Goal: Communication & Community: Share content

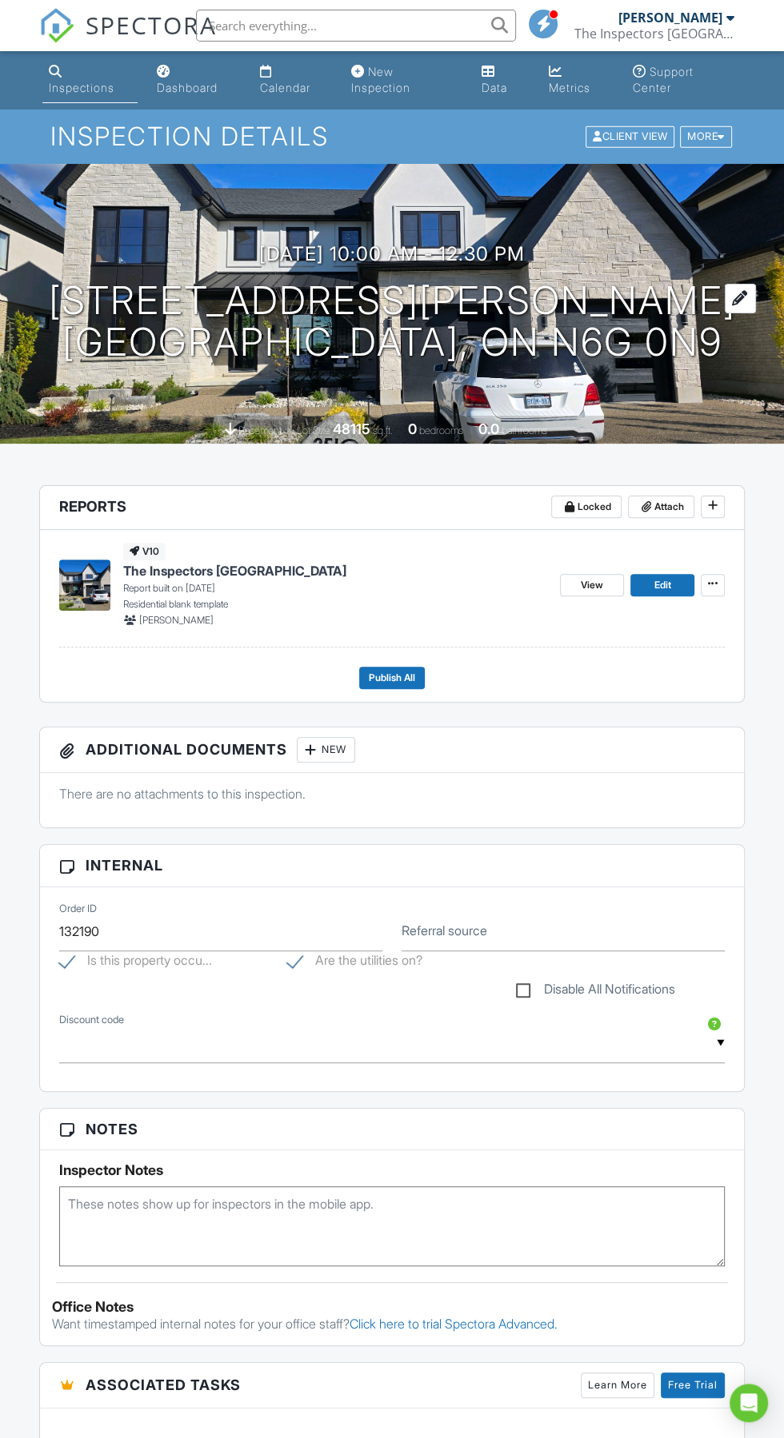
click at [387, 322] on h1 "2510 Torrey Pines Way London, ON N6G 0N9" at bounding box center [392, 322] width 687 height 85
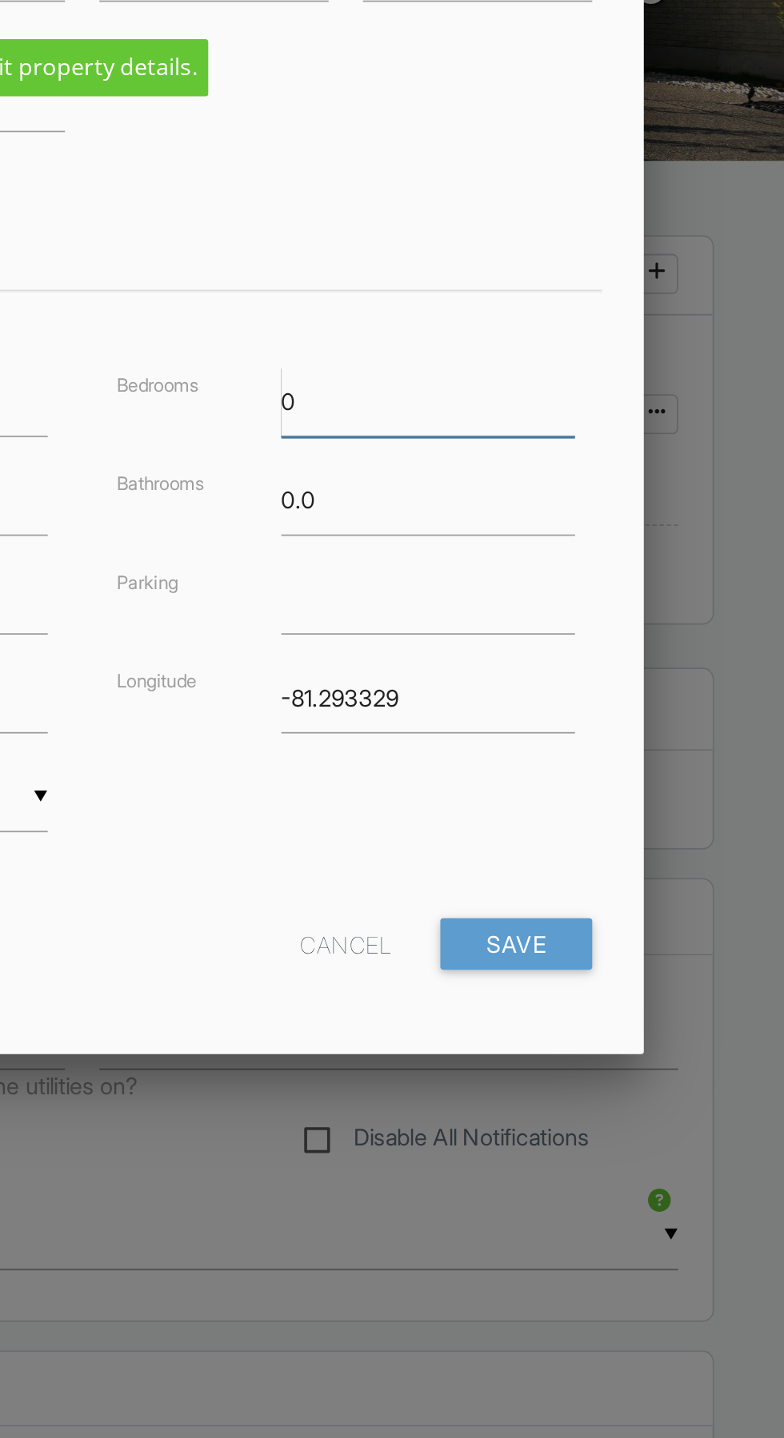
click at [519, 579] on input "0" at bounding box center [585, 578] width 164 height 39
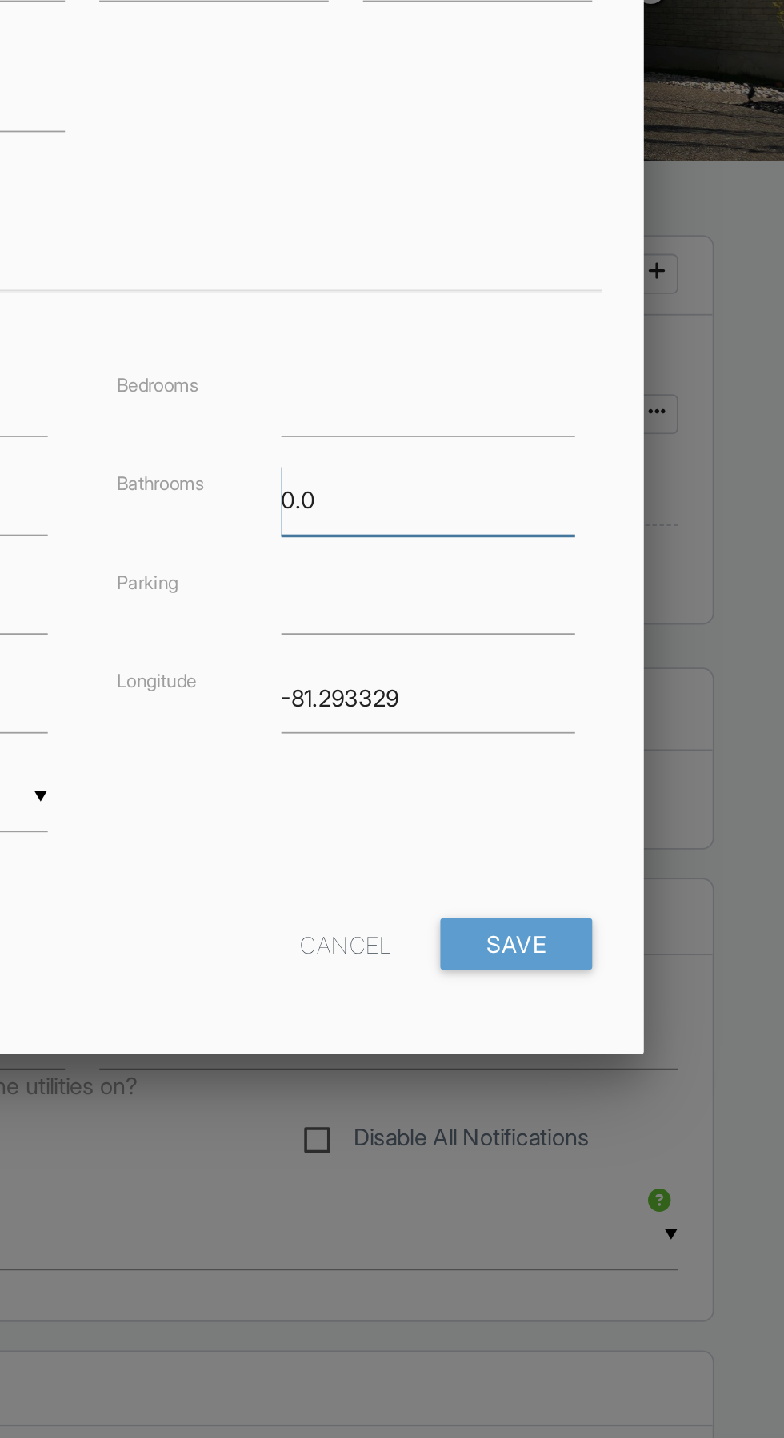
click at [563, 636] on input "0.0" at bounding box center [585, 633] width 164 height 39
type input "0"
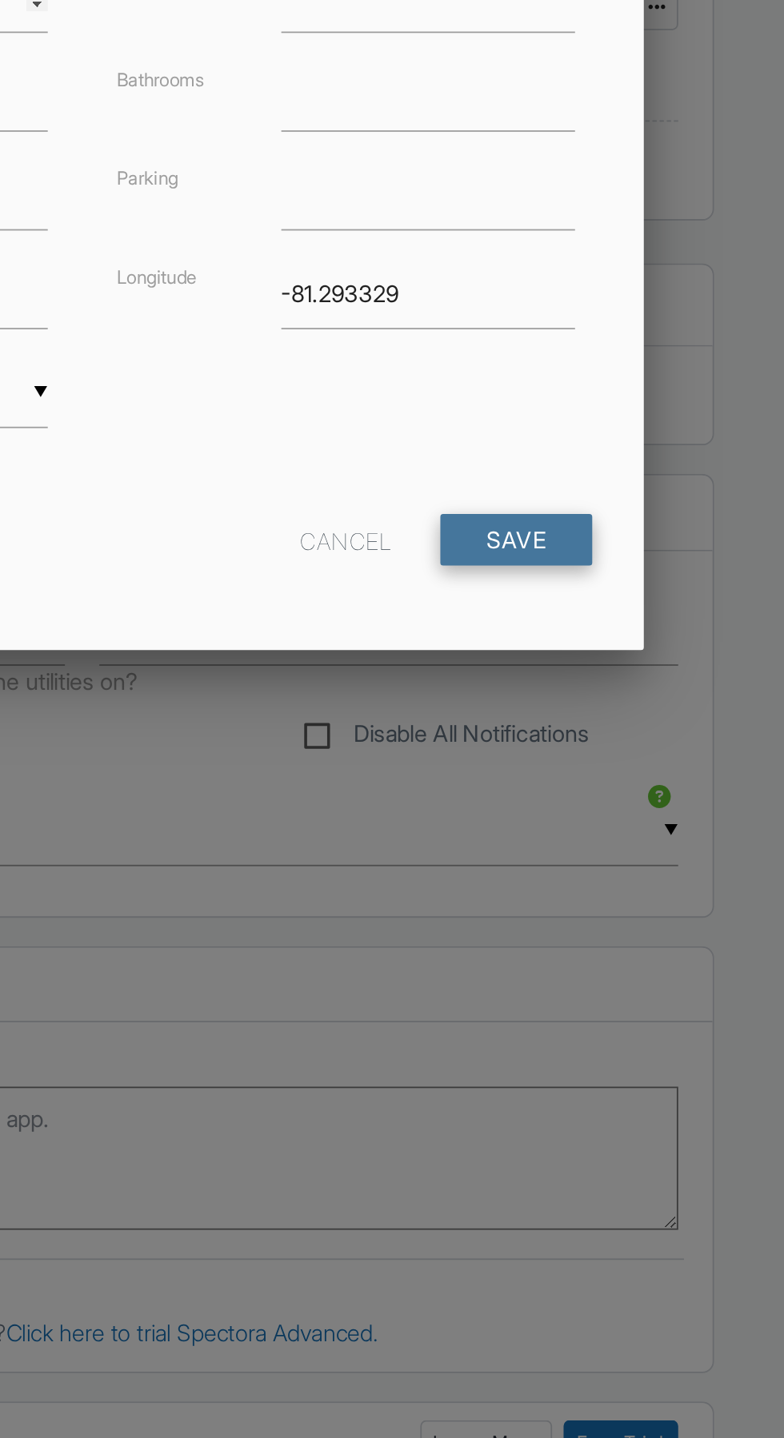
click at [640, 876] on input "Save" at bounding box center [634, 881] width 85 height 29
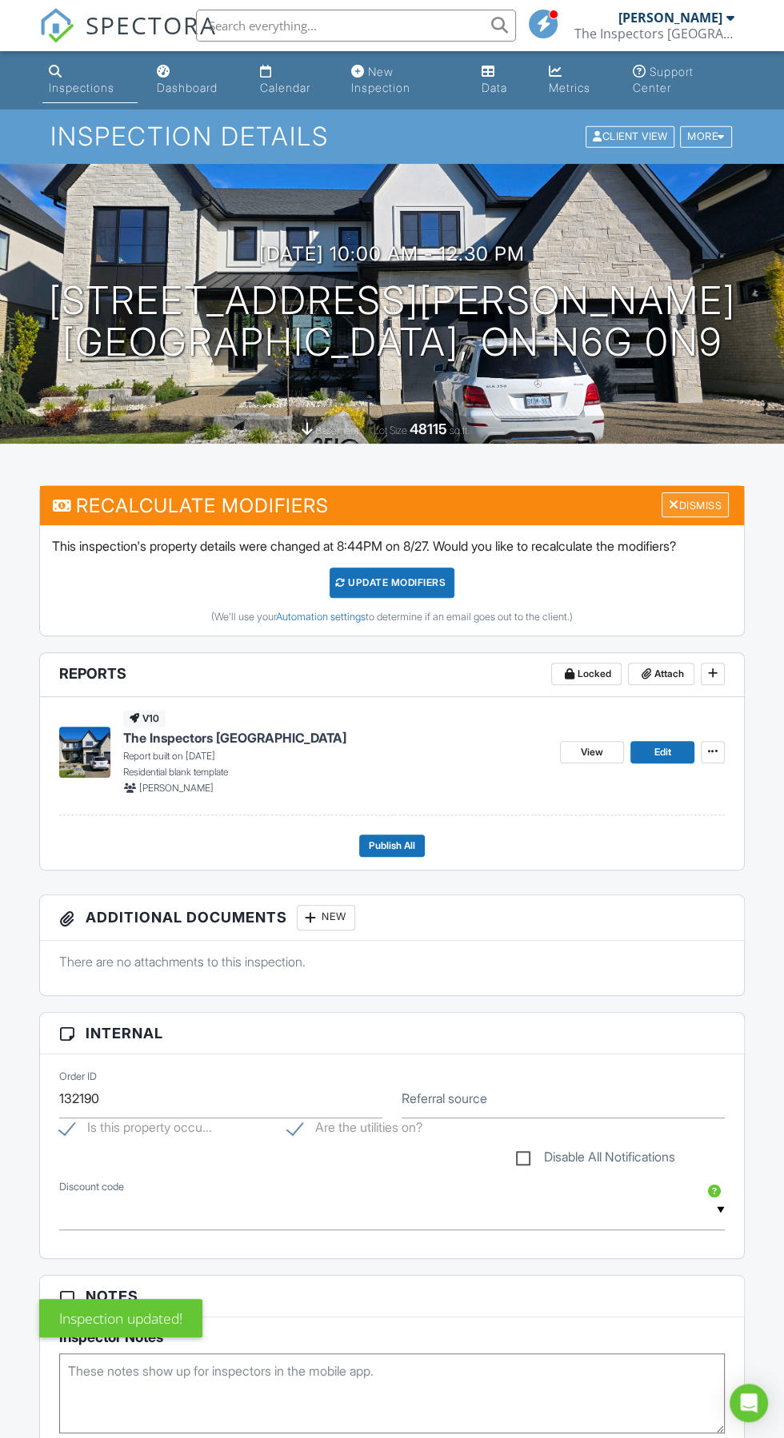
click at [692, 512] on div "Dismiss" at bounding box center [694, 505] width 67 height 25
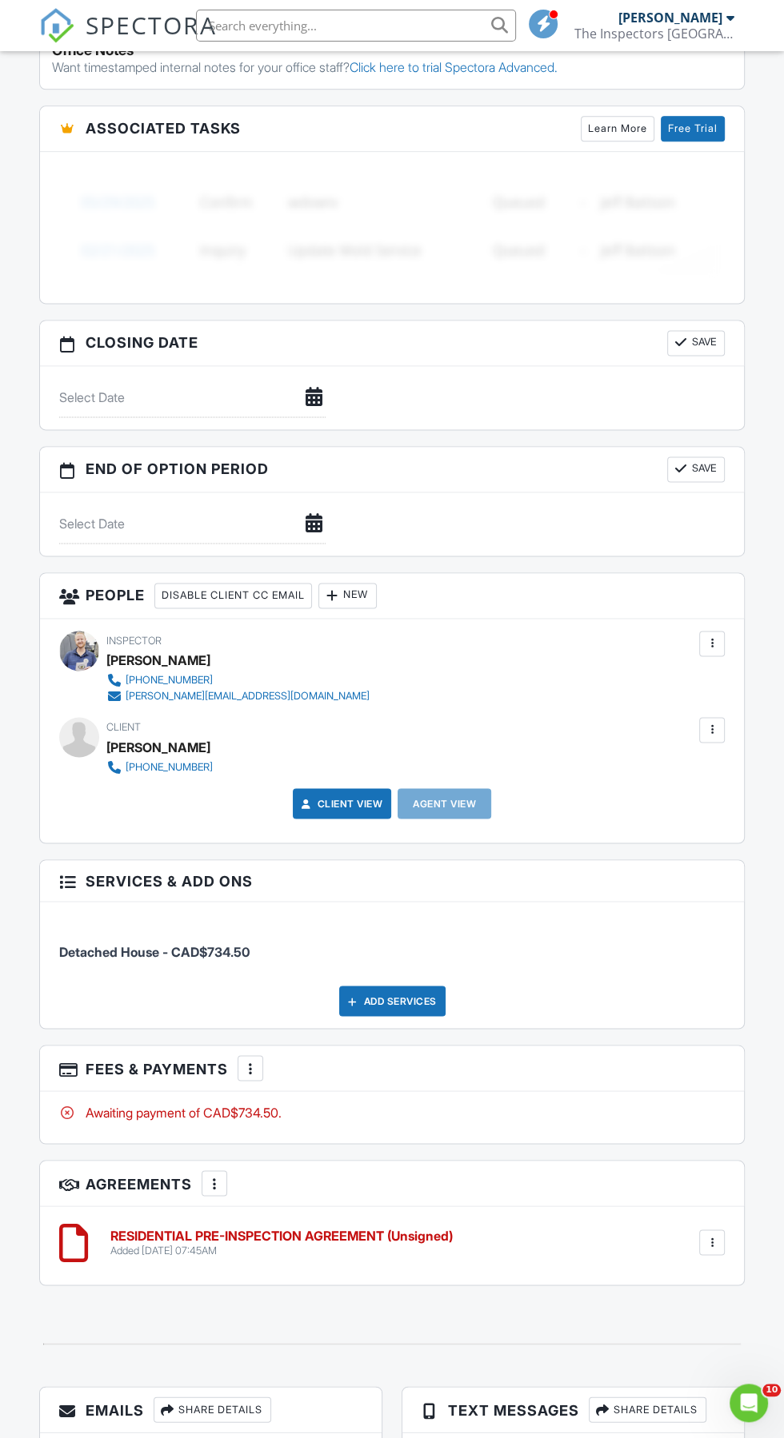
click at [711, 724] on div at bounding box center [712, 730] width 16 height 16
click at [577, 772] on li "Edit" at bounding box center [629, 779] width 172 height 40
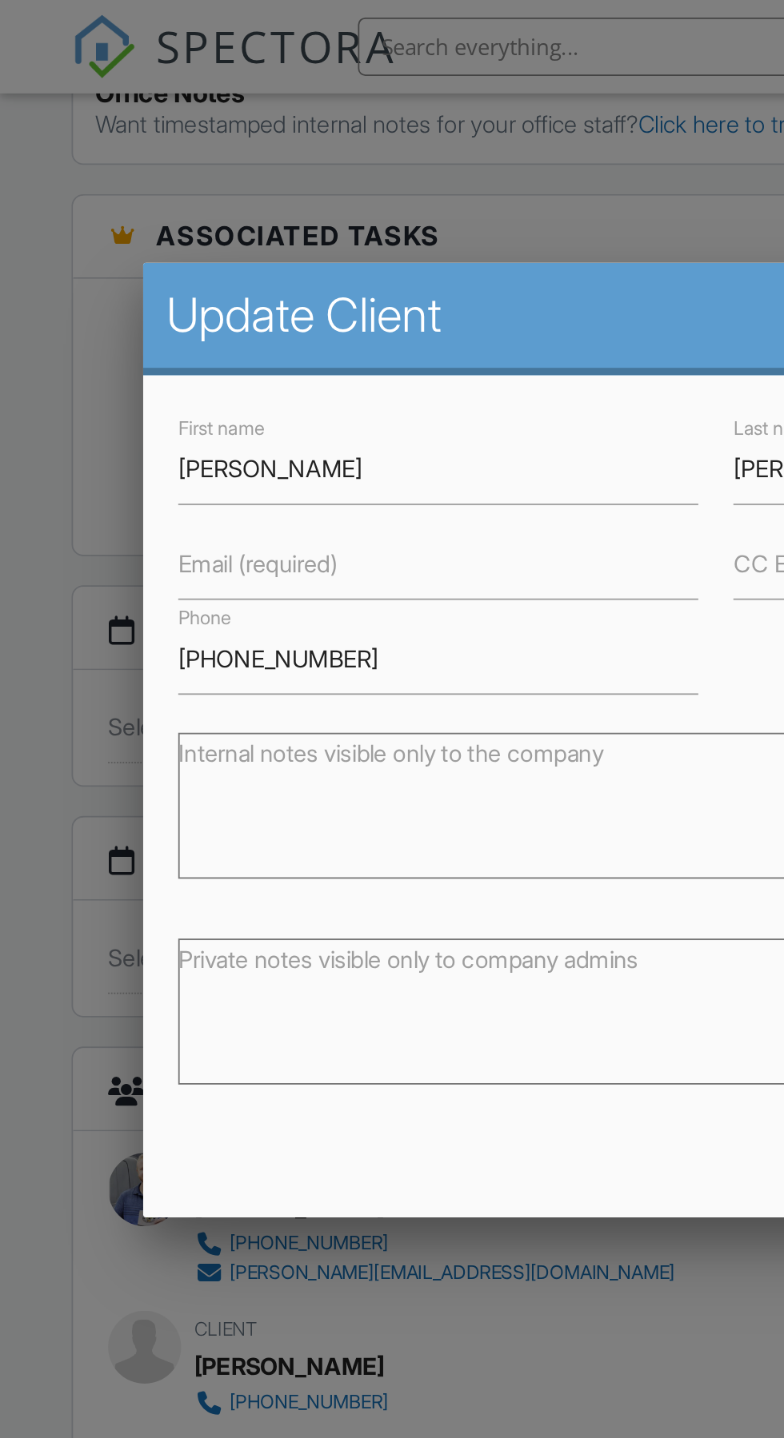
click at [185, 303] on label "Email (required)" at bounding box center [141, 309] width 87 height 18
click at [191, 303] on input "Email (required)" at bounding box center [240, 308] width 285 height 39
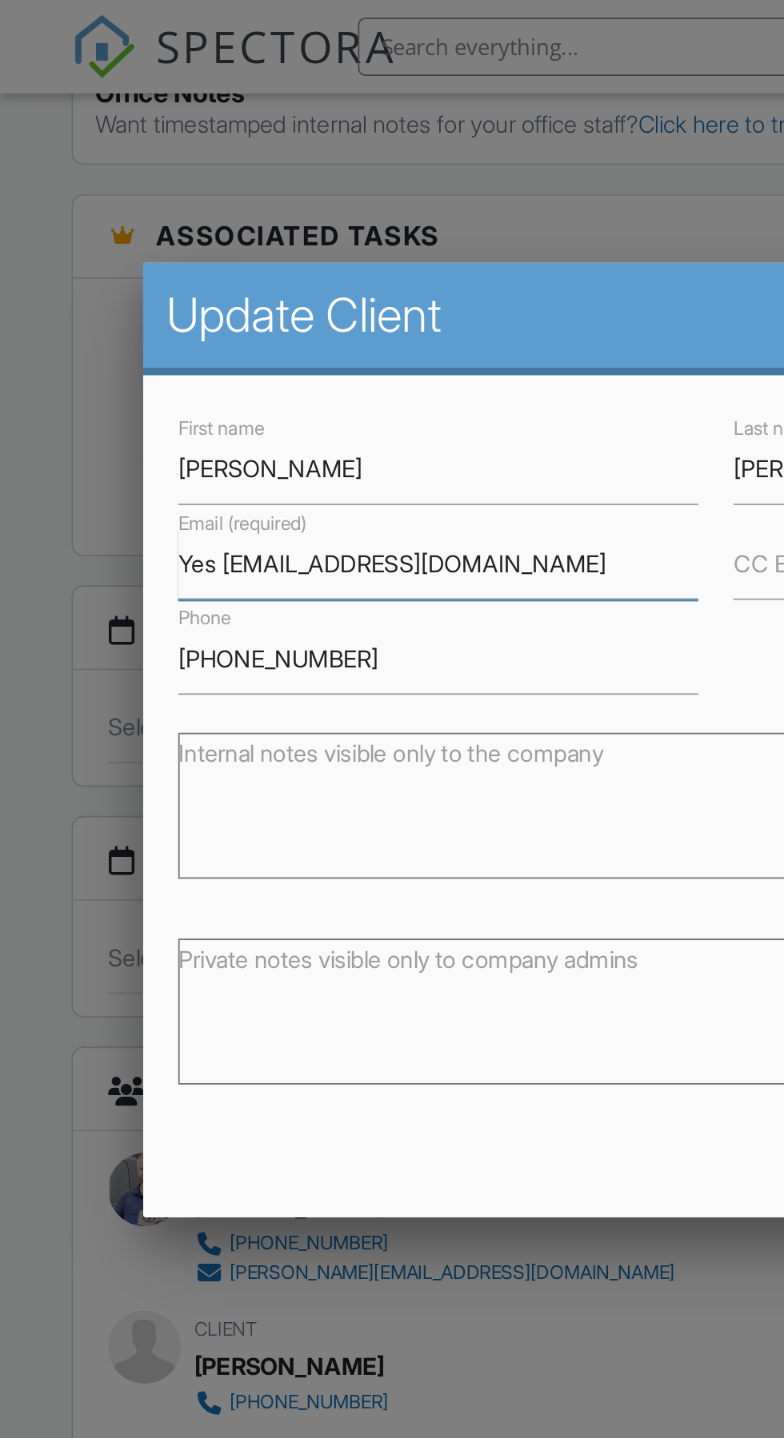
click at [128, 306] on input "Yes arplaczekrentals@gmail.com" at bounding box center [240, 308] width 285 height 39
click at [322, 310] on input "arplaczekrentals@gmail.com" at bounding box center [240, 308] width 285 height 39
type input "arplaczekrentals@gmail.com"
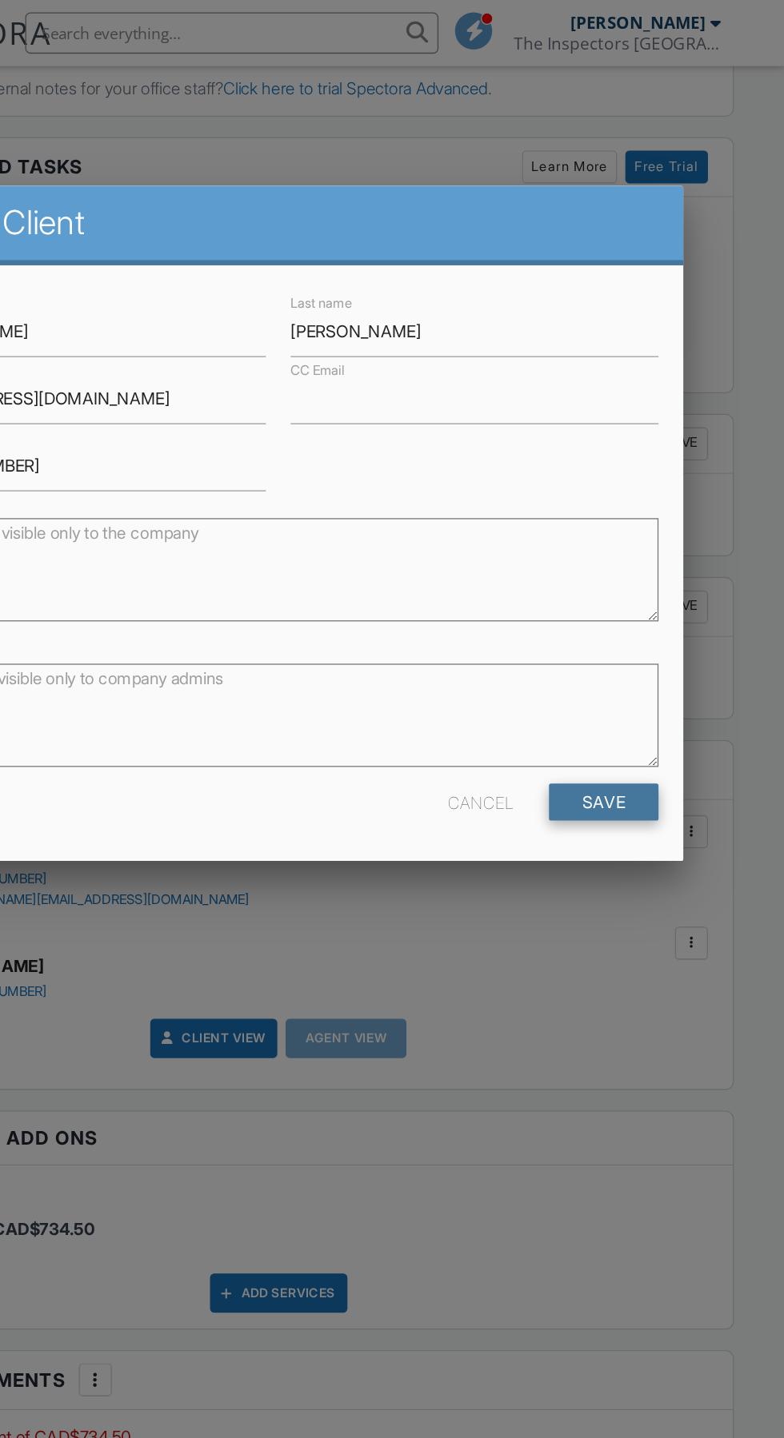
click at [655, 626] on input "Save" at bounding box center [643, 621] width 85 height 29
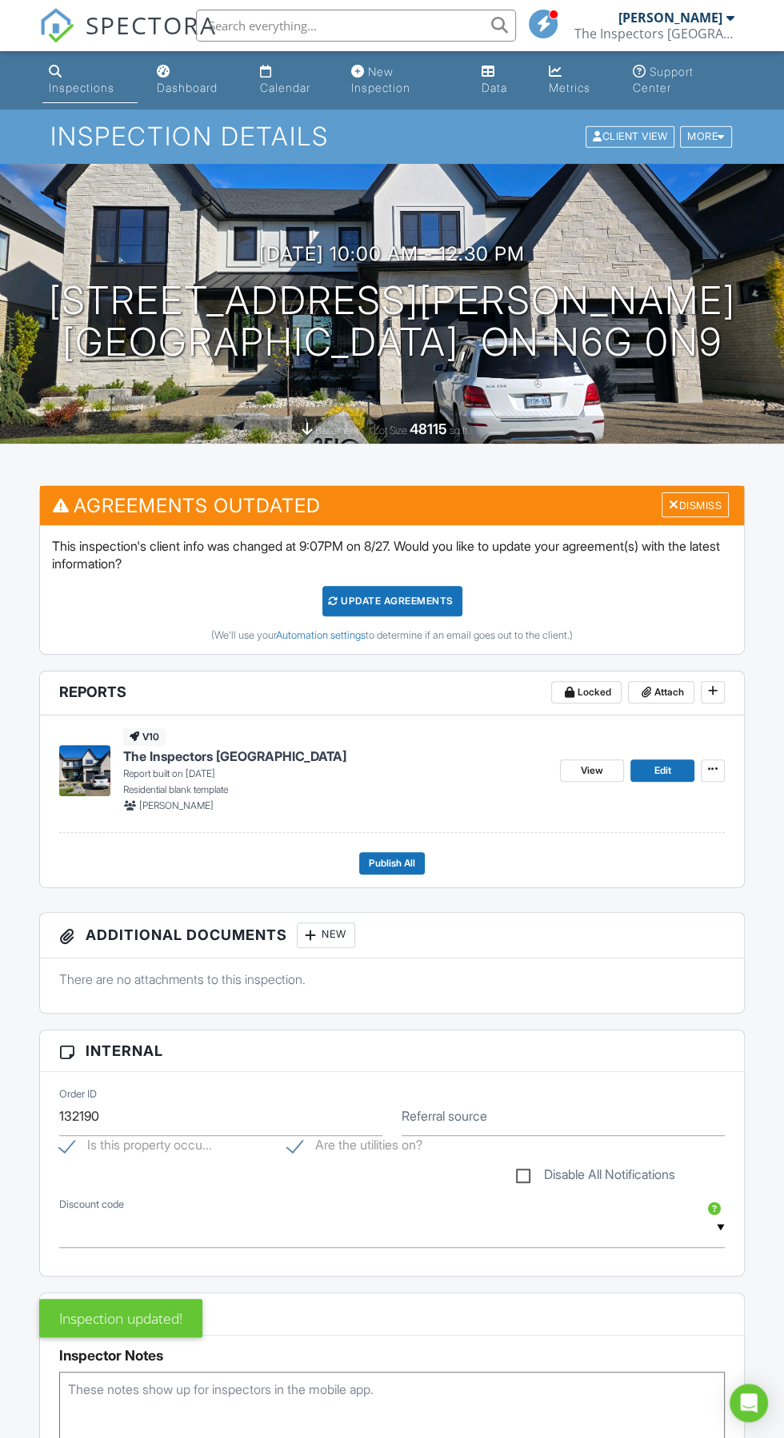
click at [390, 601] on div "Update Agreements" at bounding box center [392, 601] width 140 height 30
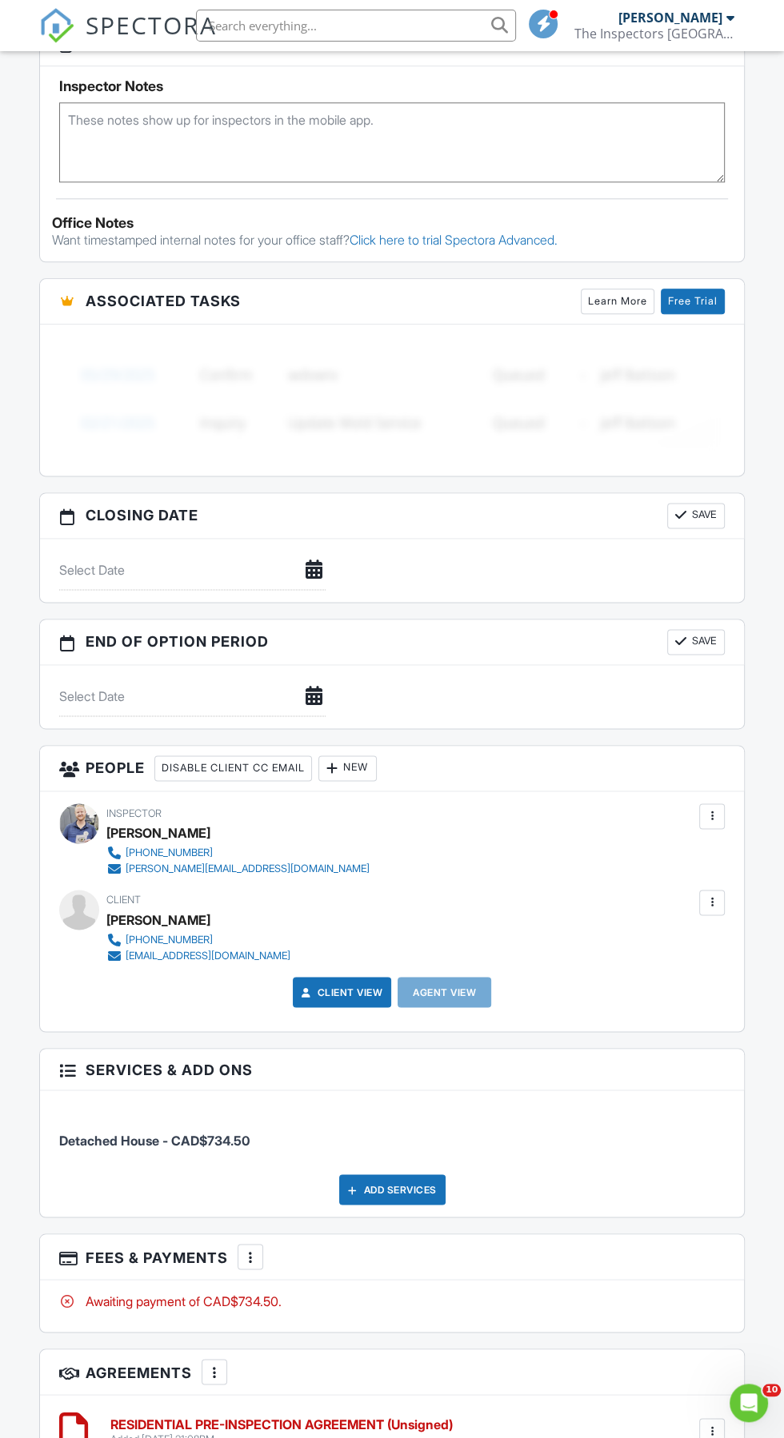
scroll to position [1273, 0]
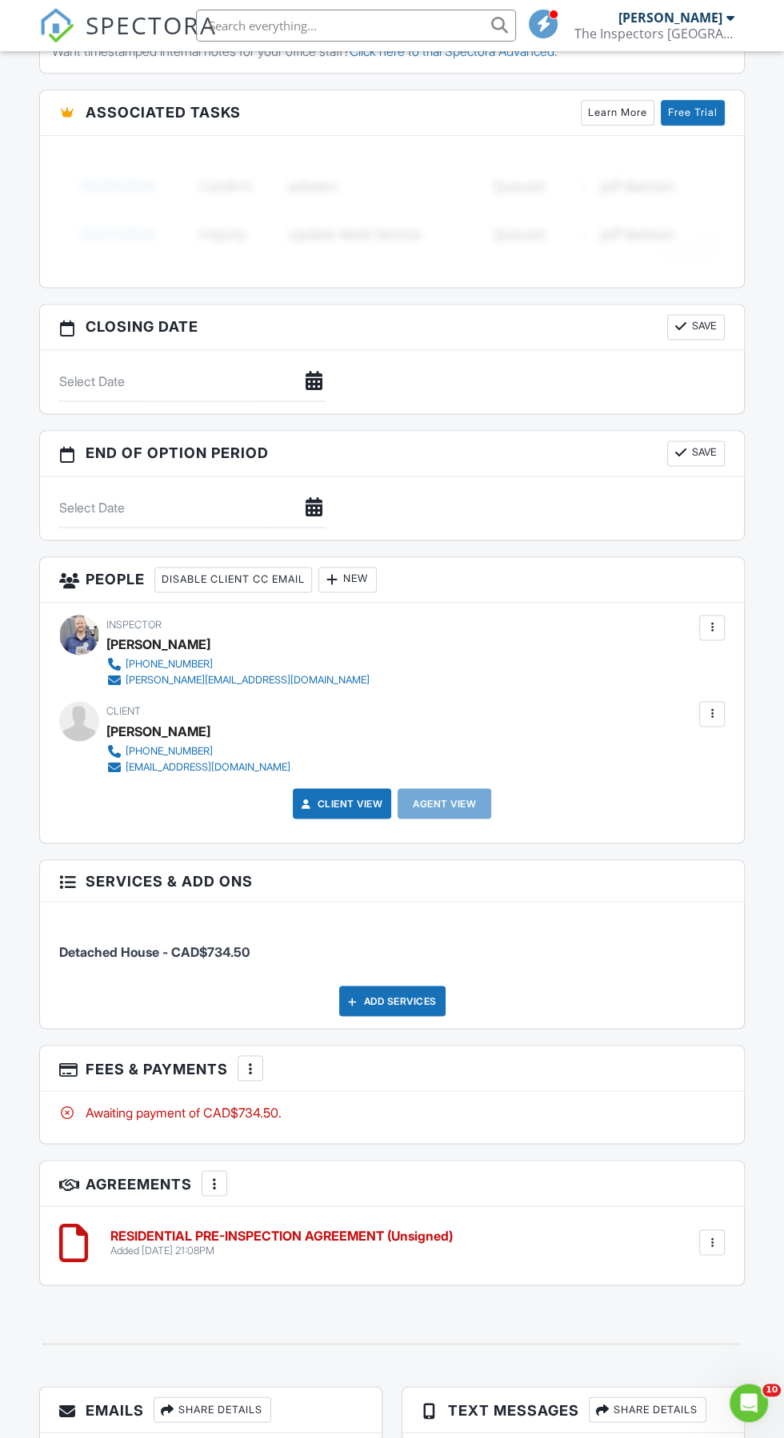
click at [227, 1399] on div "Share Details" at bounding box center [213, 1410] width 118 height 26
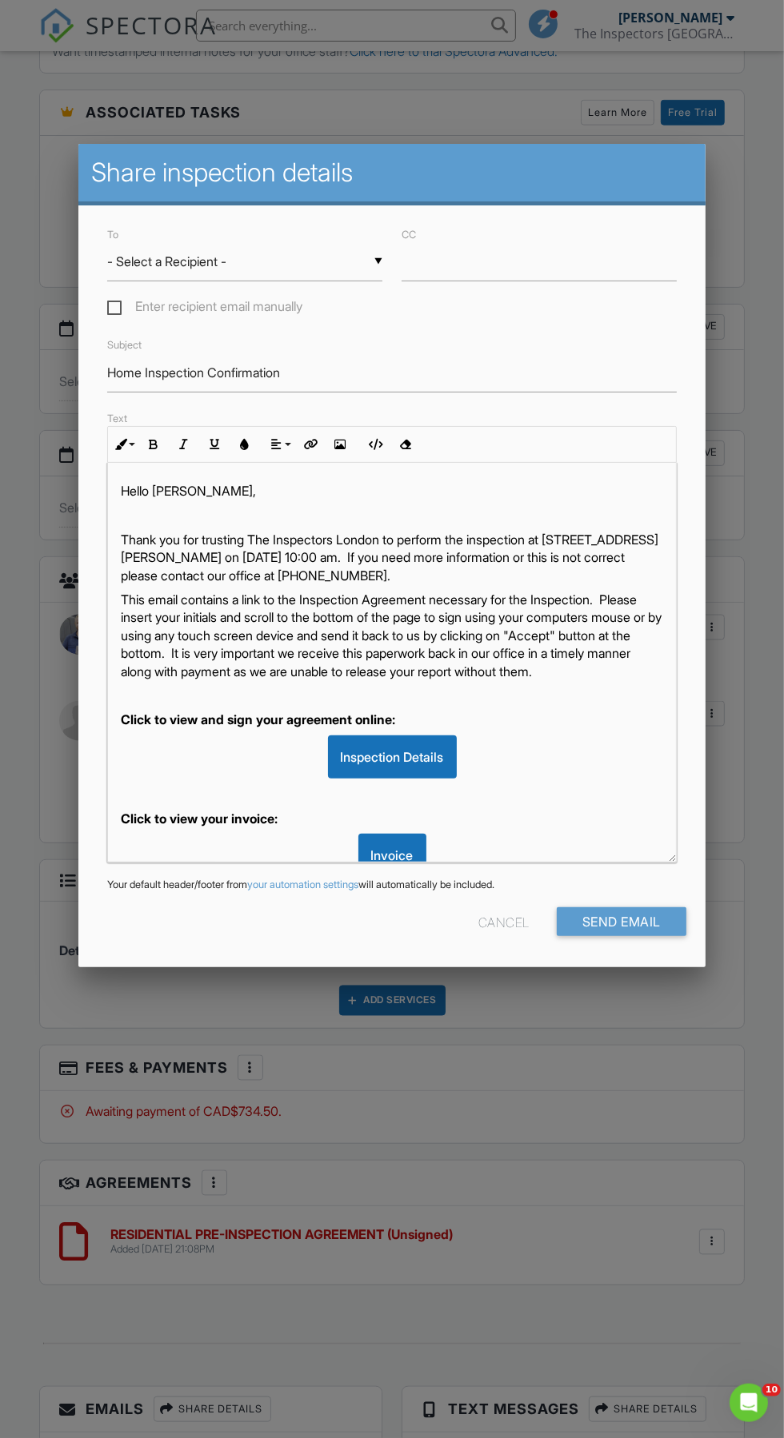
click at [278, 281] on input "- Select a Recipient -" at bounding box center [244, 261] width 275 height 39
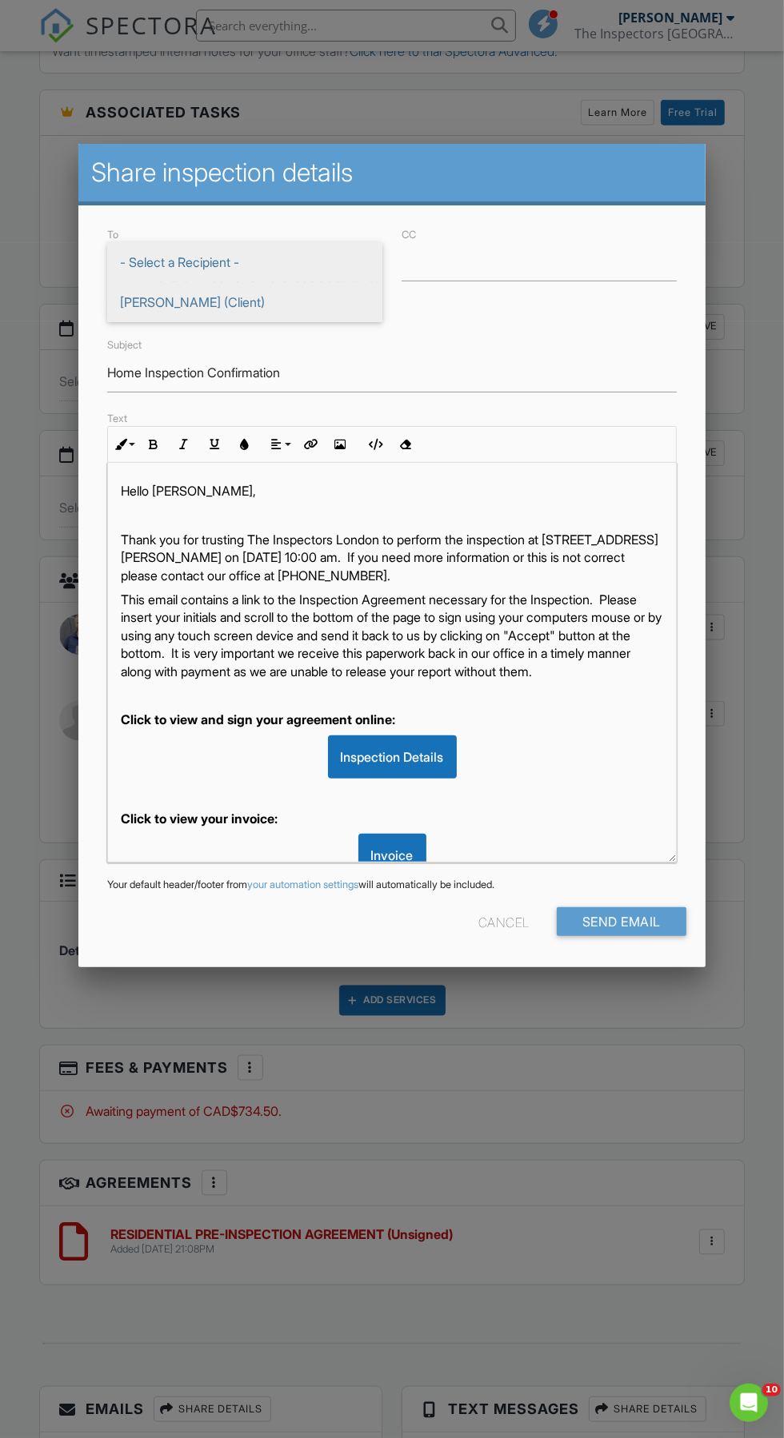
click at [269, 310] on span "Robert Placzek (Client)" at bounding box center [244, 302] width 275 height 40
type input "Robert Placzek (Client)"
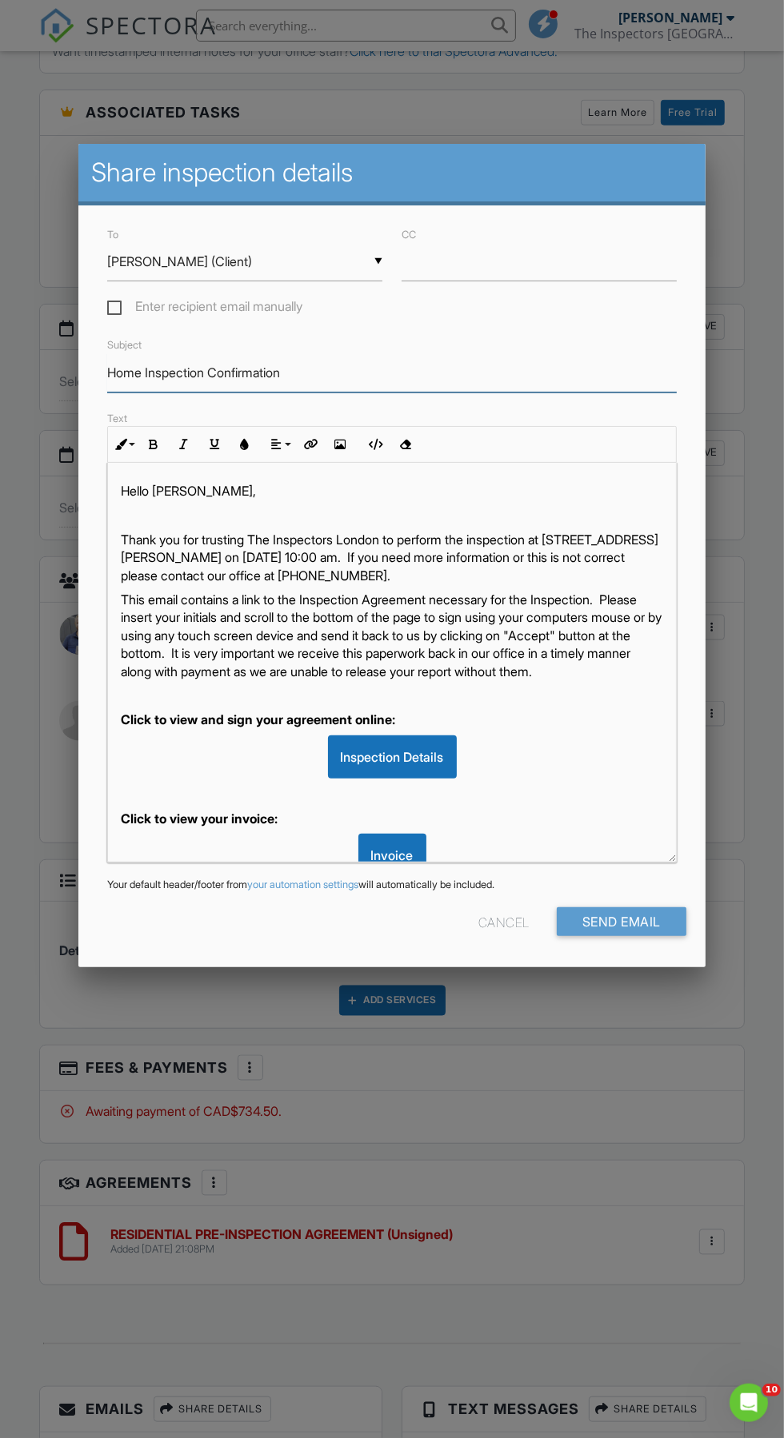
click at [326, 377] on input "Home Inspection Confirmation" at bounding box center [391, 372] width 569 height 39
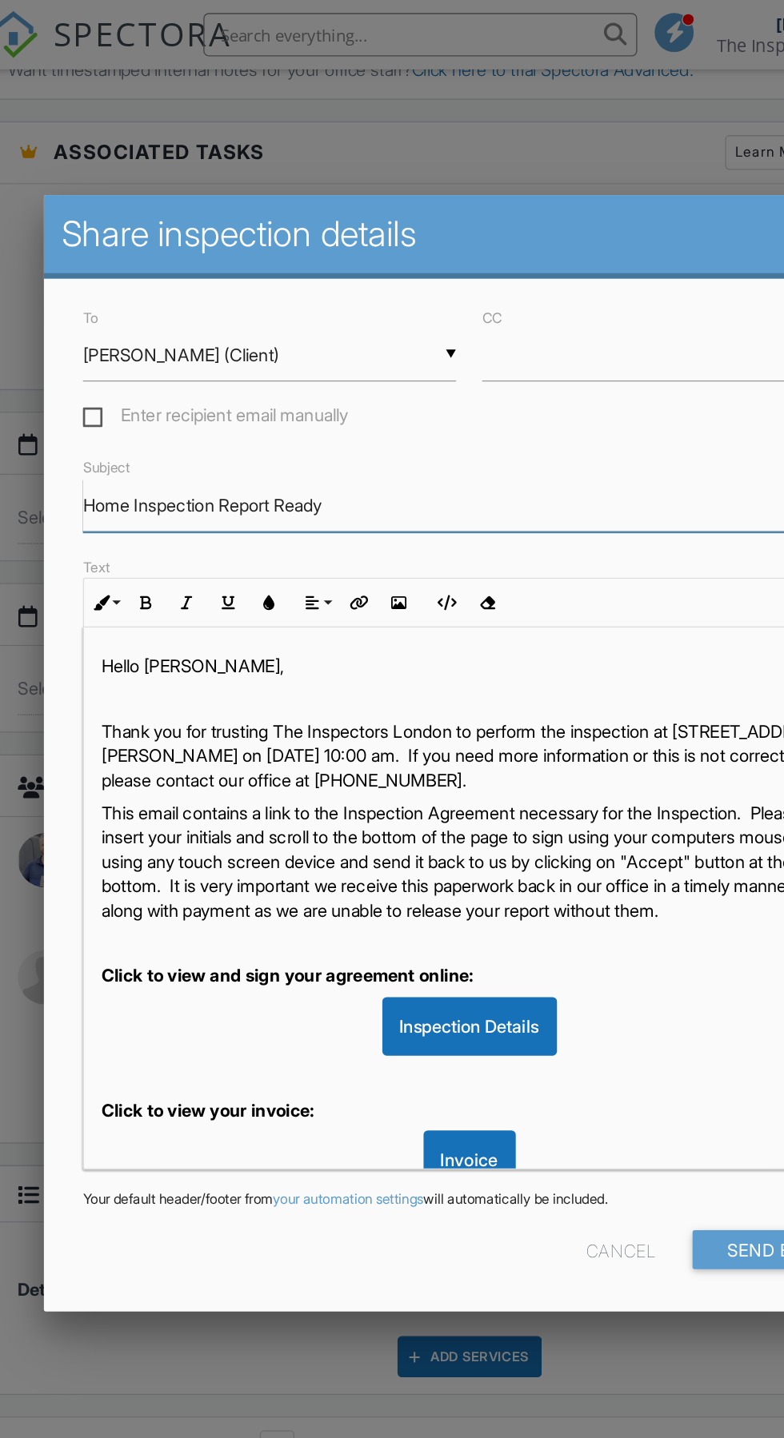
type input "Home Inspection Report Ready"
click at [591, 581] on p "Thank you for trusting The Inspectors London to perform the inspection at 2510 …" at bounding box center [392, 558] width 542 height 54
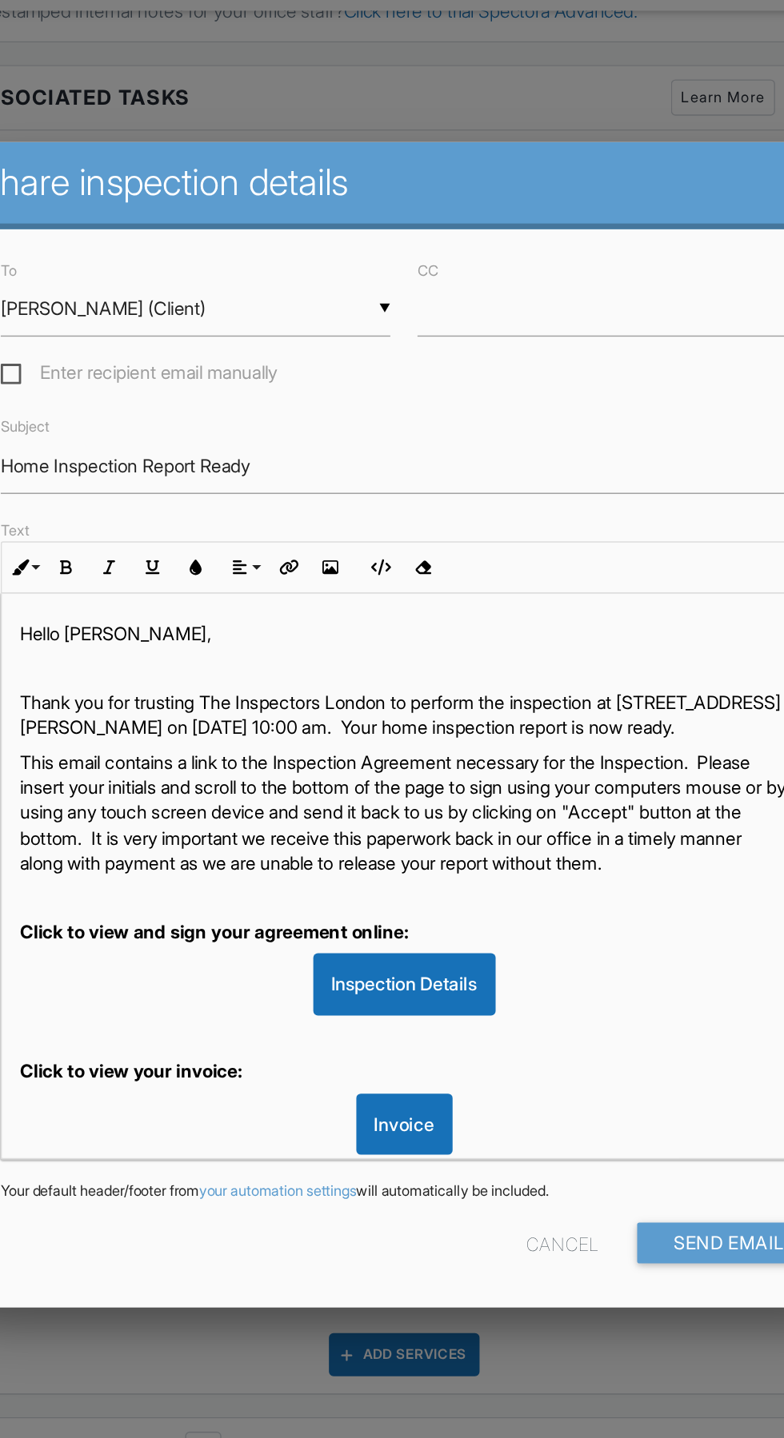
scroll to position [1272, 0]
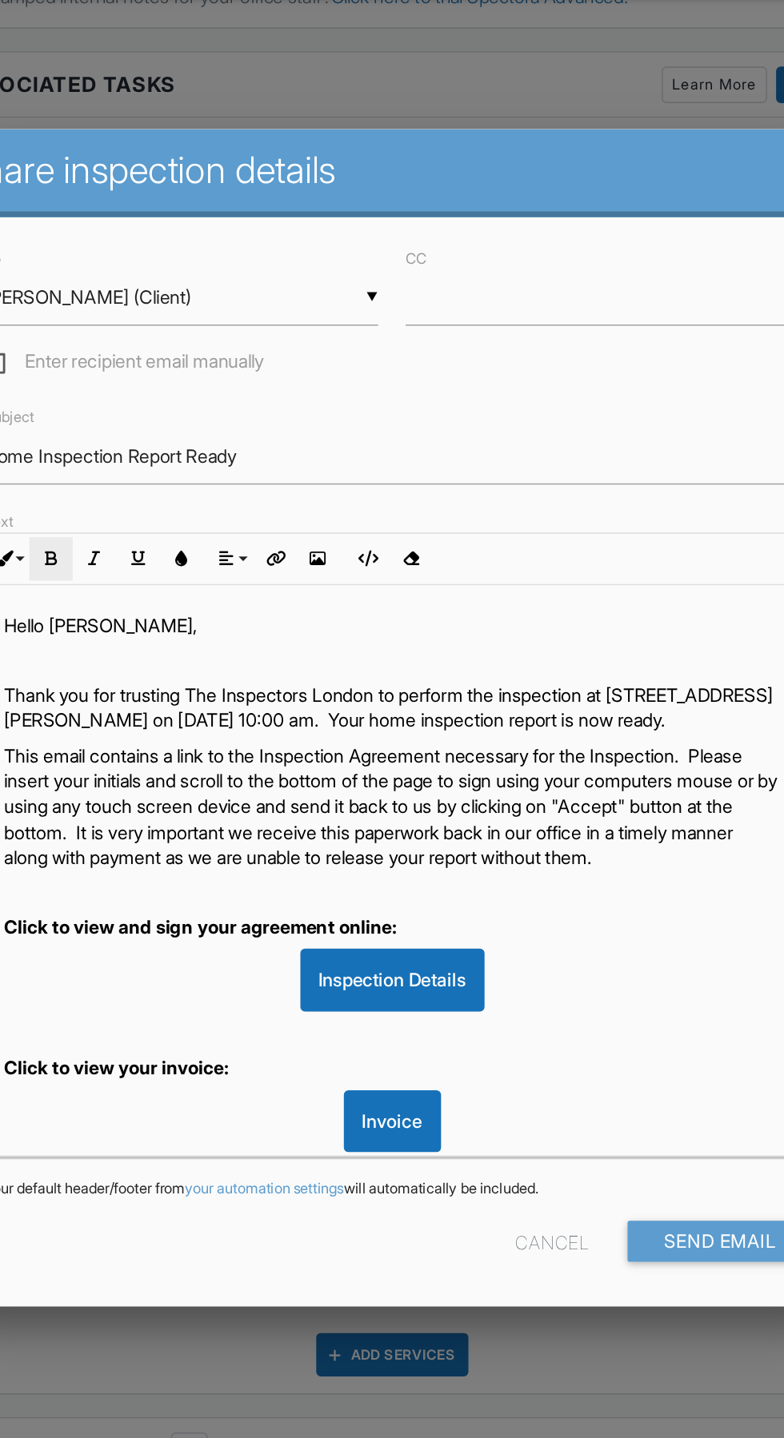
click at [156, 441] on icon "button" at bounding box center [153, 444] width 11 height 11
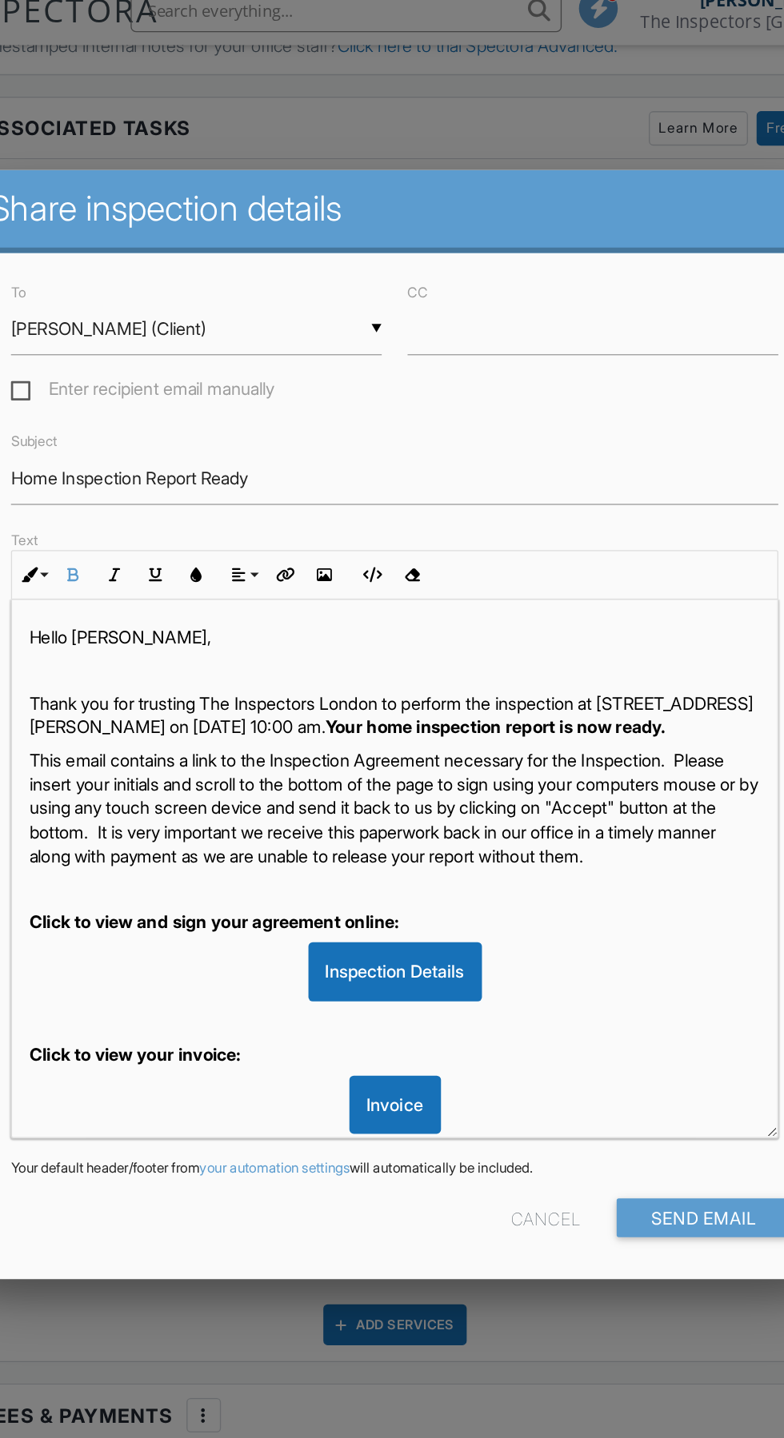
scroll to position [1273, 0]
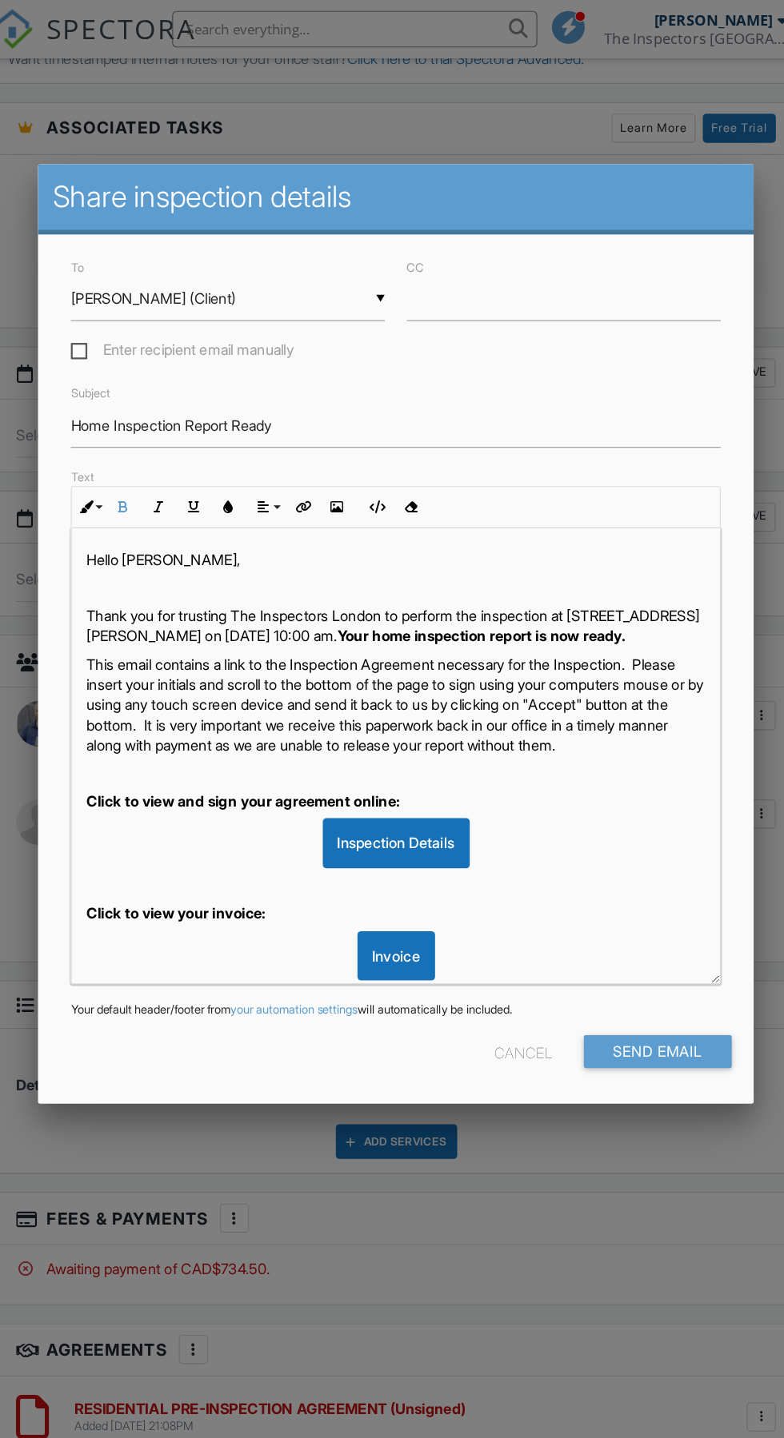
click at [191, 612] on p "This email contains a link to the Inspection Agreement necessary for the Inspec…" at bounding box center [392, 618] width 542 height 90
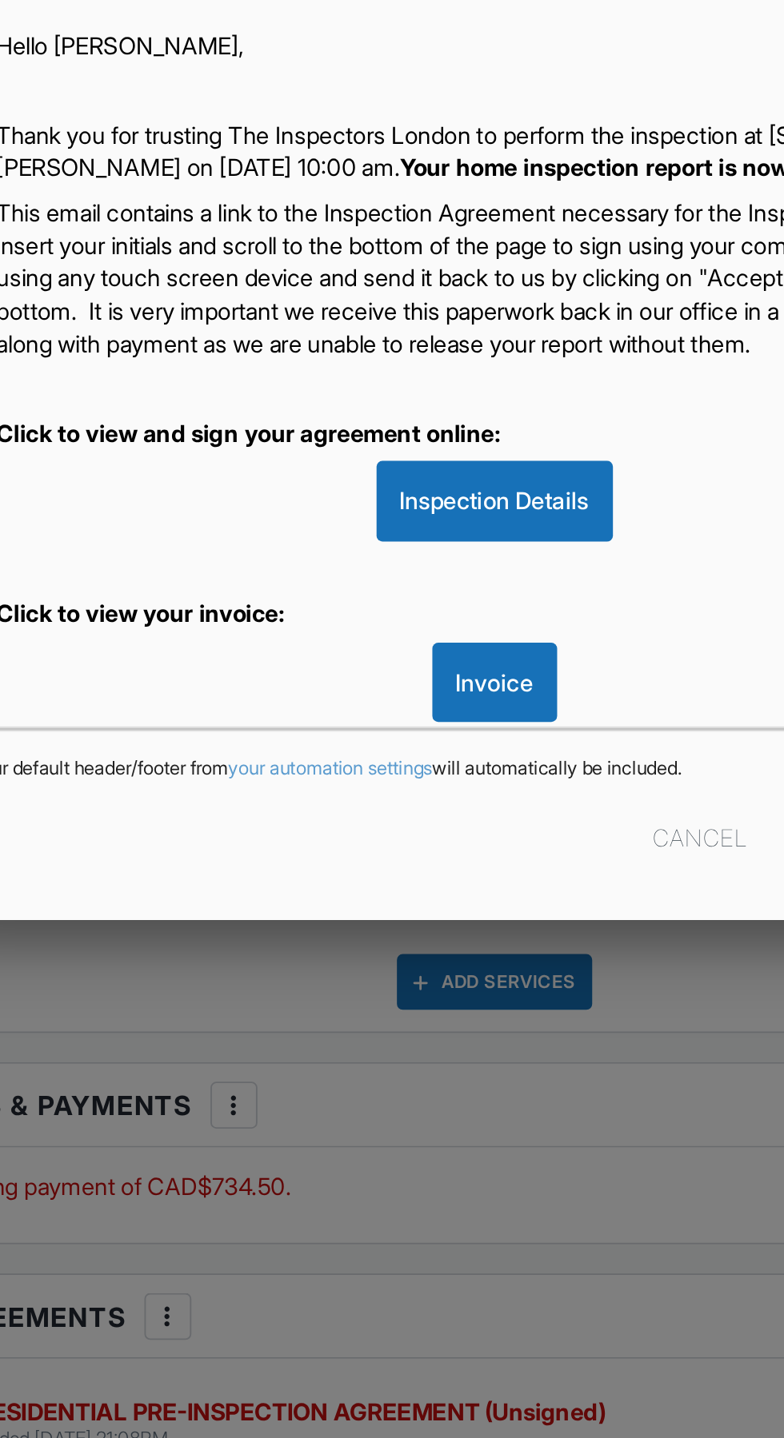
click at [501, 563] on strong "Your home inspection report is now ready." at bounding box center [467, 557] width 252 height 16
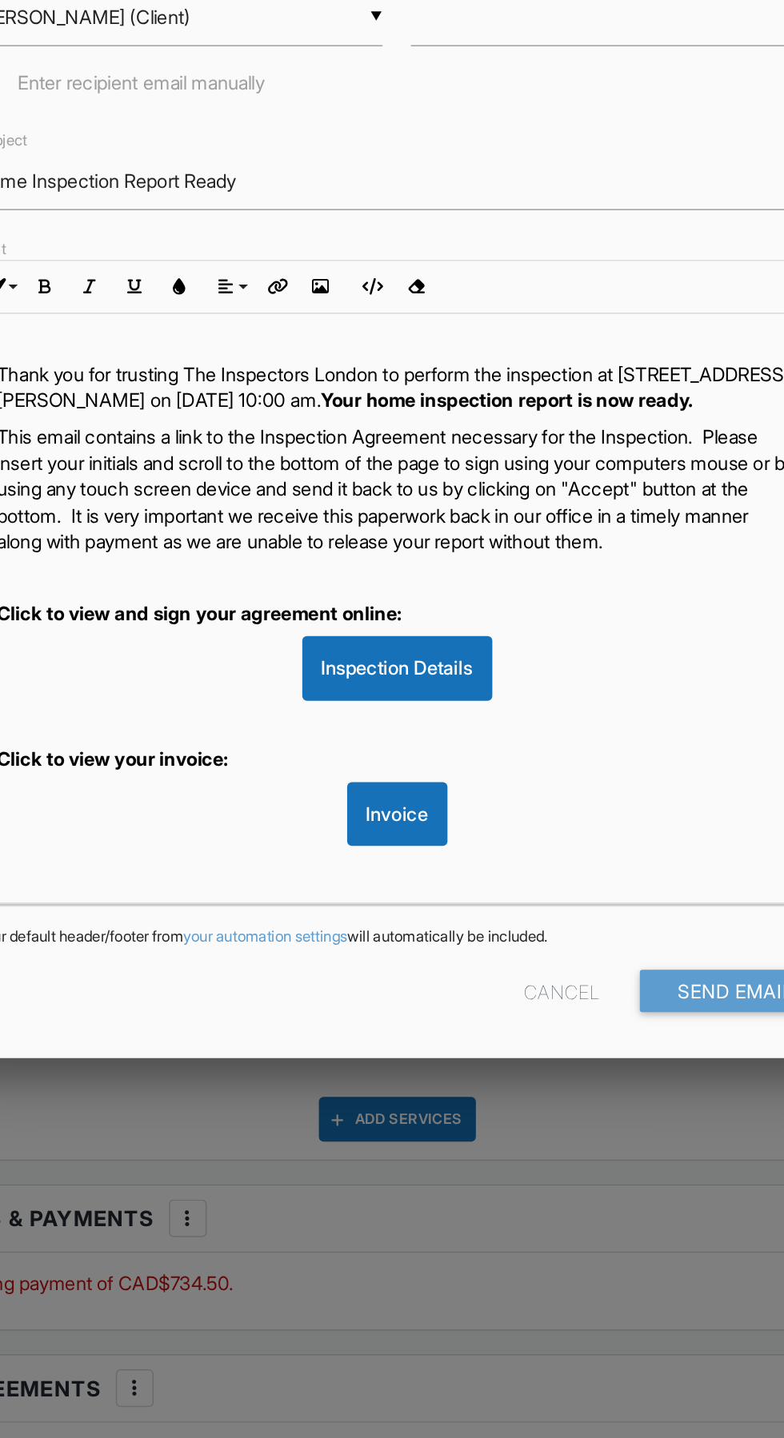
scroll to position [1265, 0]
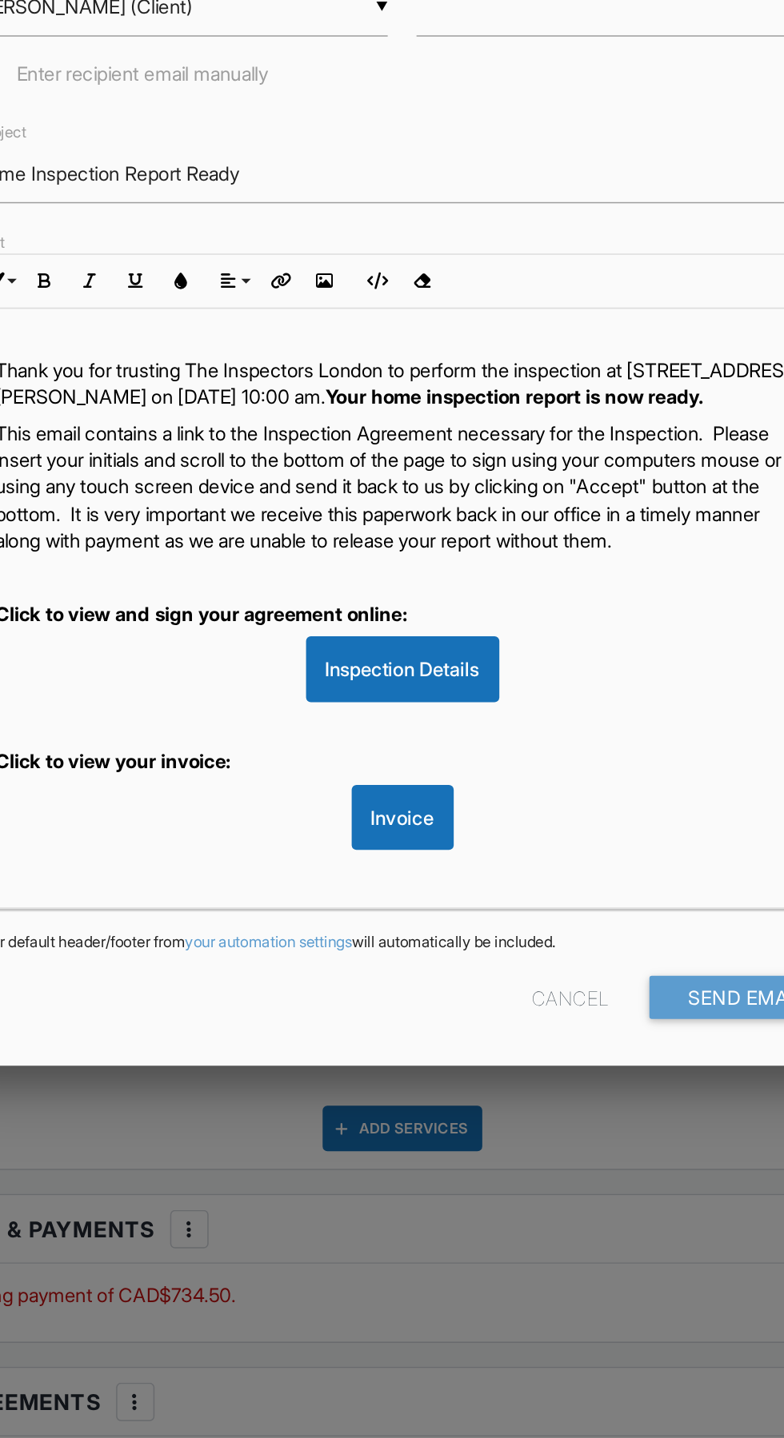
click at [213, 664] on div "Hello Robert, Thank you for trusting The Inspectors London to perform the inspe…" at bounding box center [392, 732] width 568 height 610
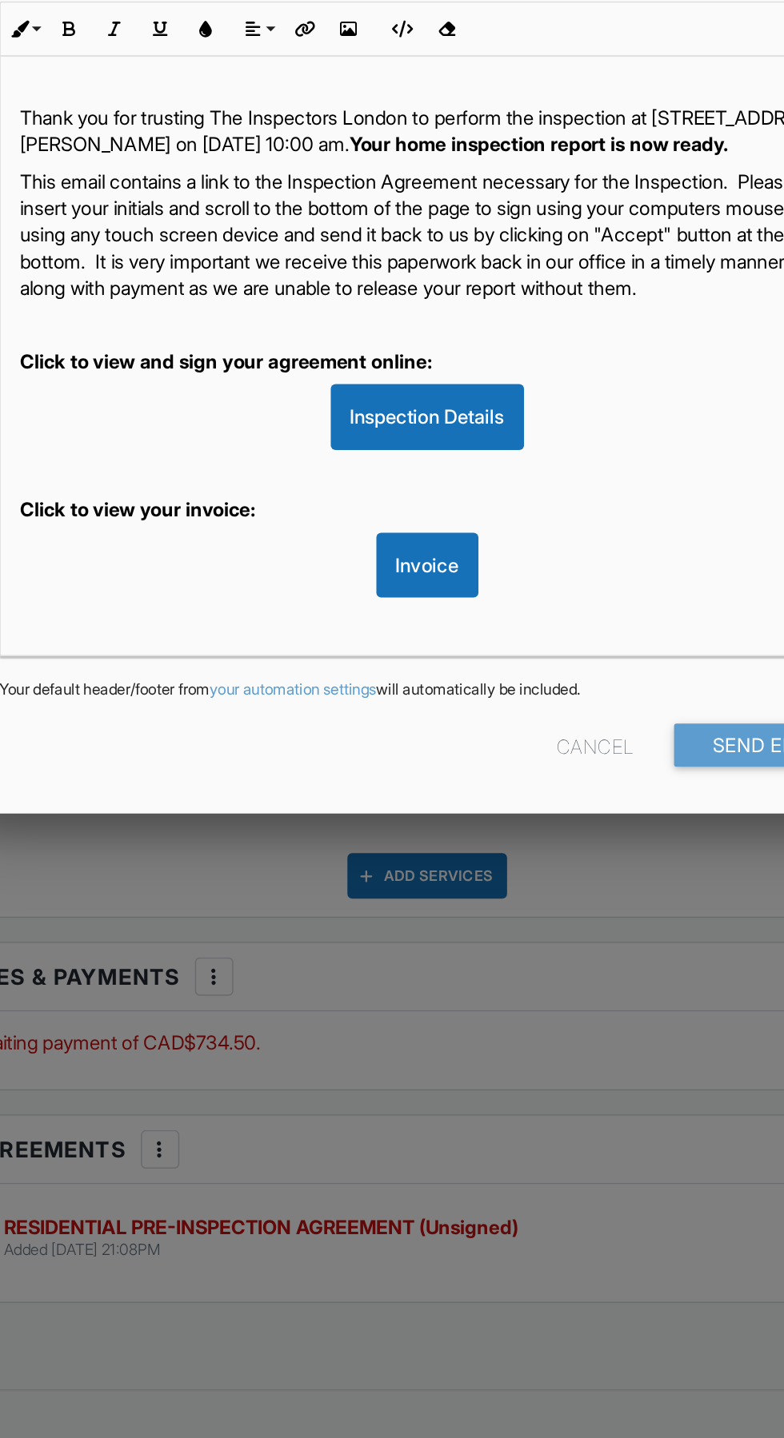
click at [226, 627] on p "This email contains a link to the Inspection Agreement necessary for the Inspec…" at bounding box center [392, 582] width 542 height 90
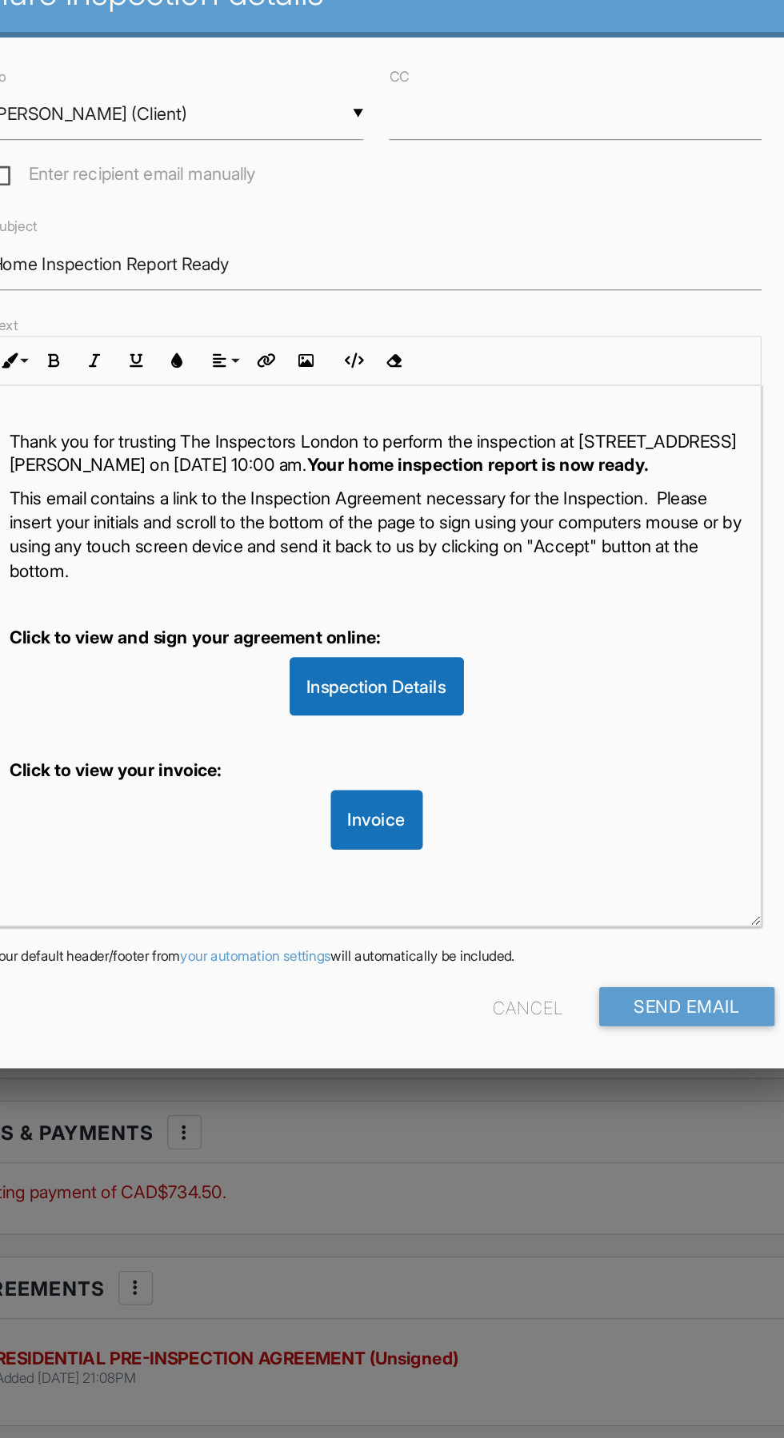
scroll to position [1327, 0]
click at [611, 918] on input "Send Email" at bounding box center [622, 922] width 130 height 29
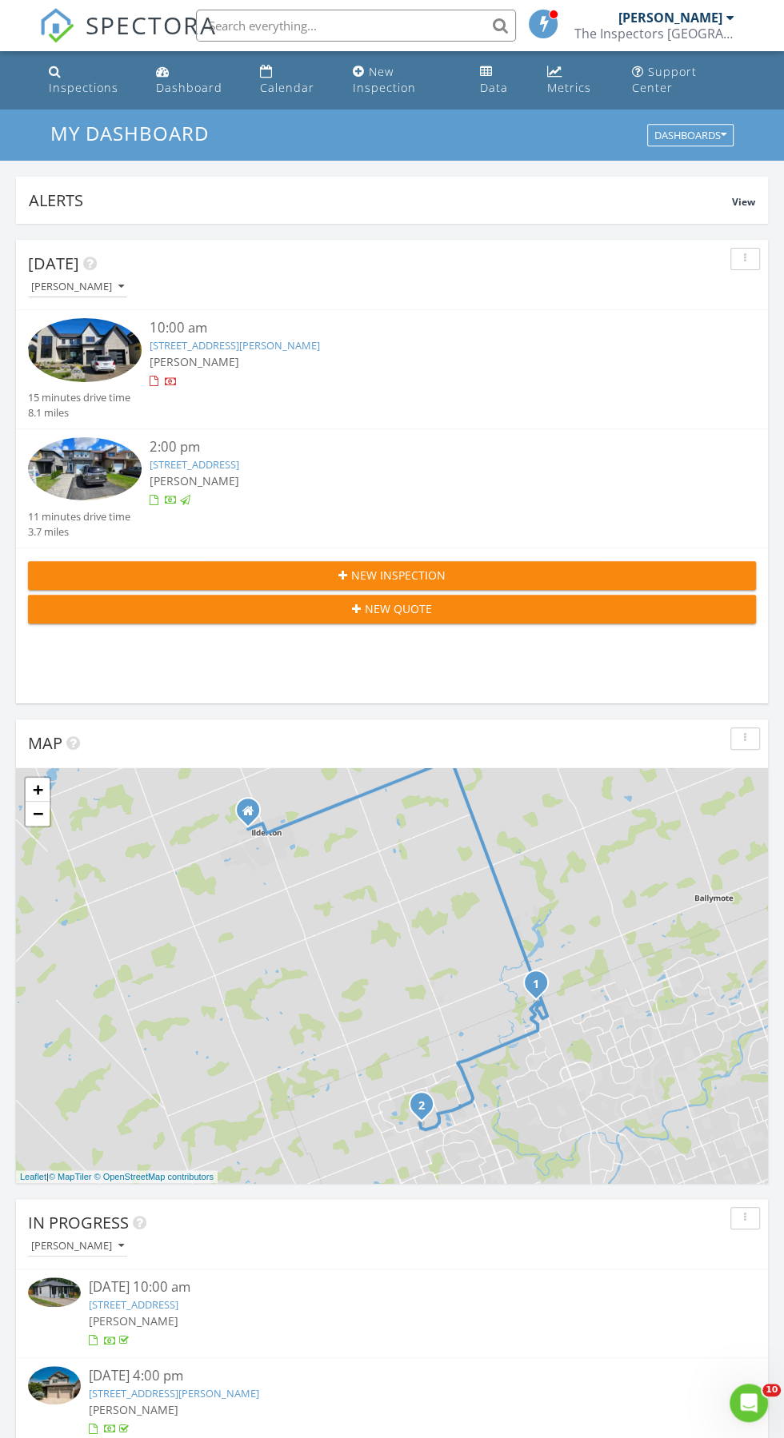
click at [227, 345] on link "[STREET_ADDRESS][PERSON_NAME]" at bounding box center [235, 345] width 170 height 14
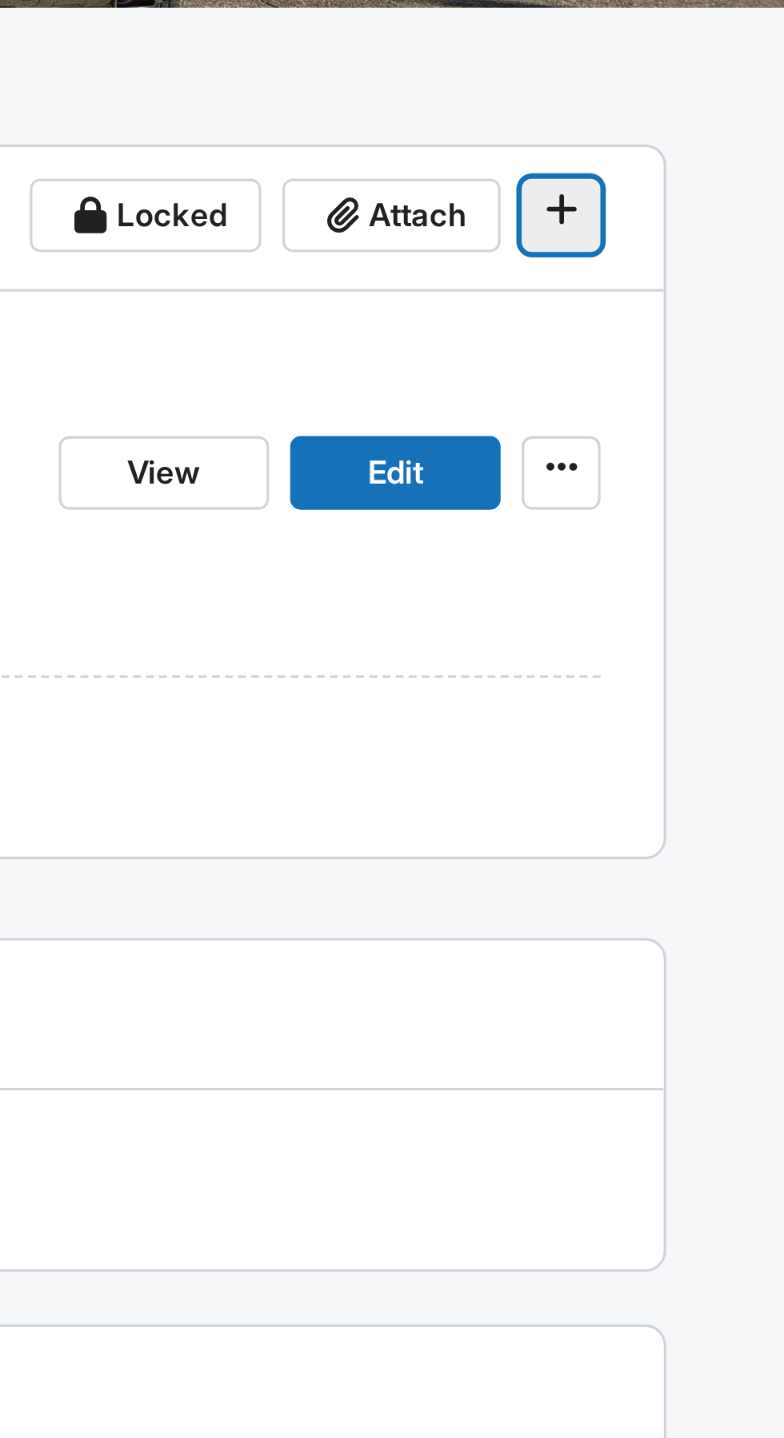
click at [715, 505] on icon at bounding box center [713, 505] width 10 height 16
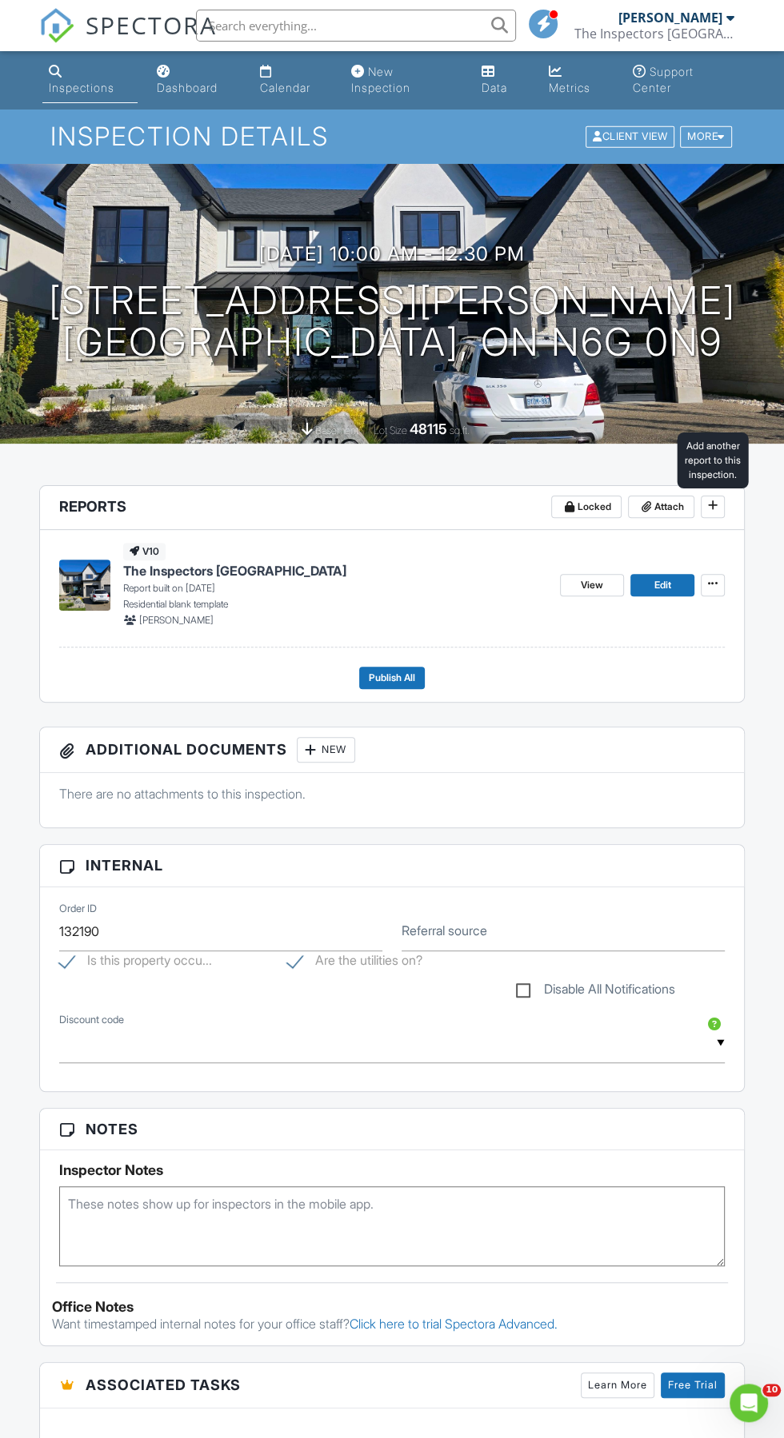
click at [553, 699] on div "v10 The Inspectors London Report built on 08/27/2025 Residential blank template…" at bounding box center [392, 616] width 704 height 172
click at [403, 684] on span "Publish All" at bounding box center [392, 678] width 46 height 16
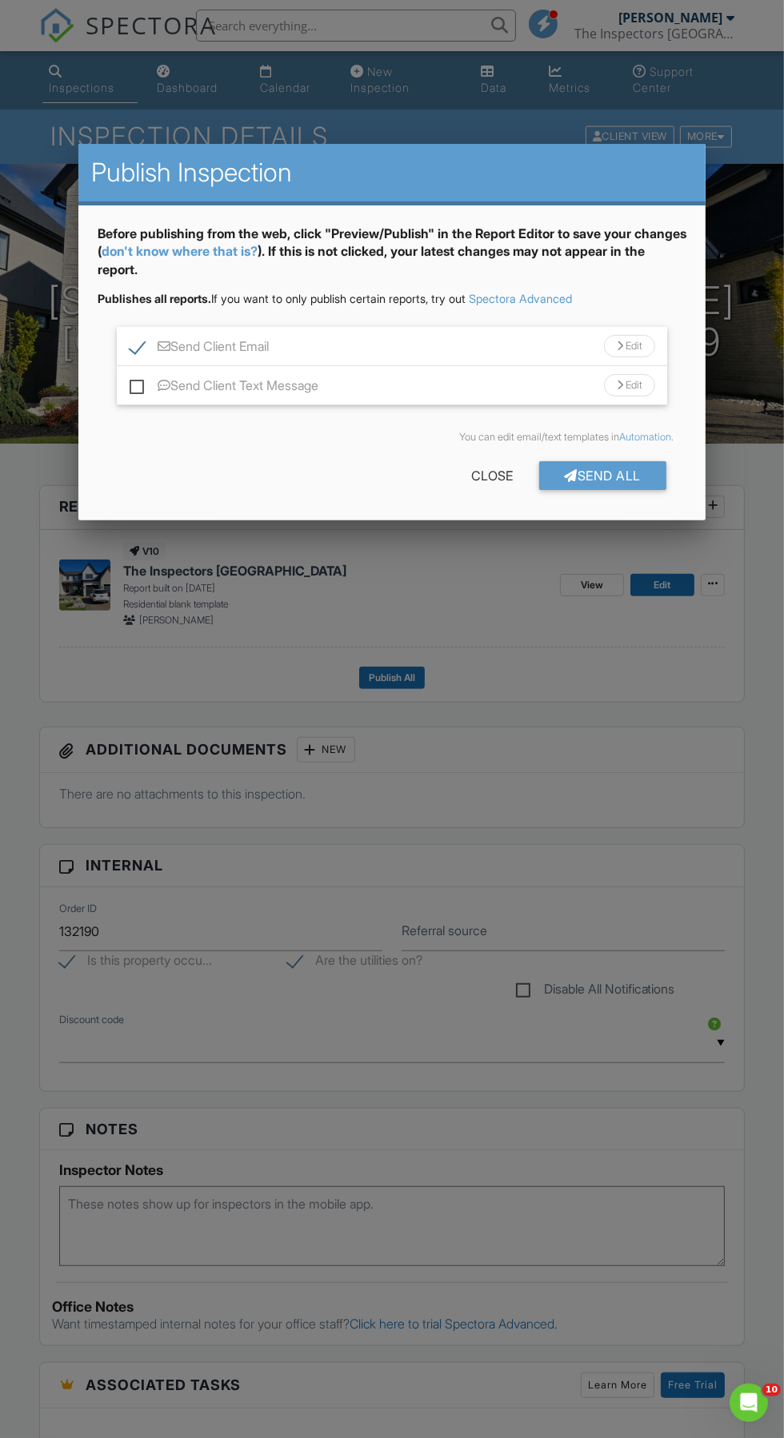
click at [137, 345] on label "Send Client Email" at bounding box center [199, 349] width 139 height 20
checkbox input "false"
click at [608, 480] on div "Send All" at bounding box center [603, 475] width 128 height 29
